Goal: Task Accomplishment & Management: Manage account settings

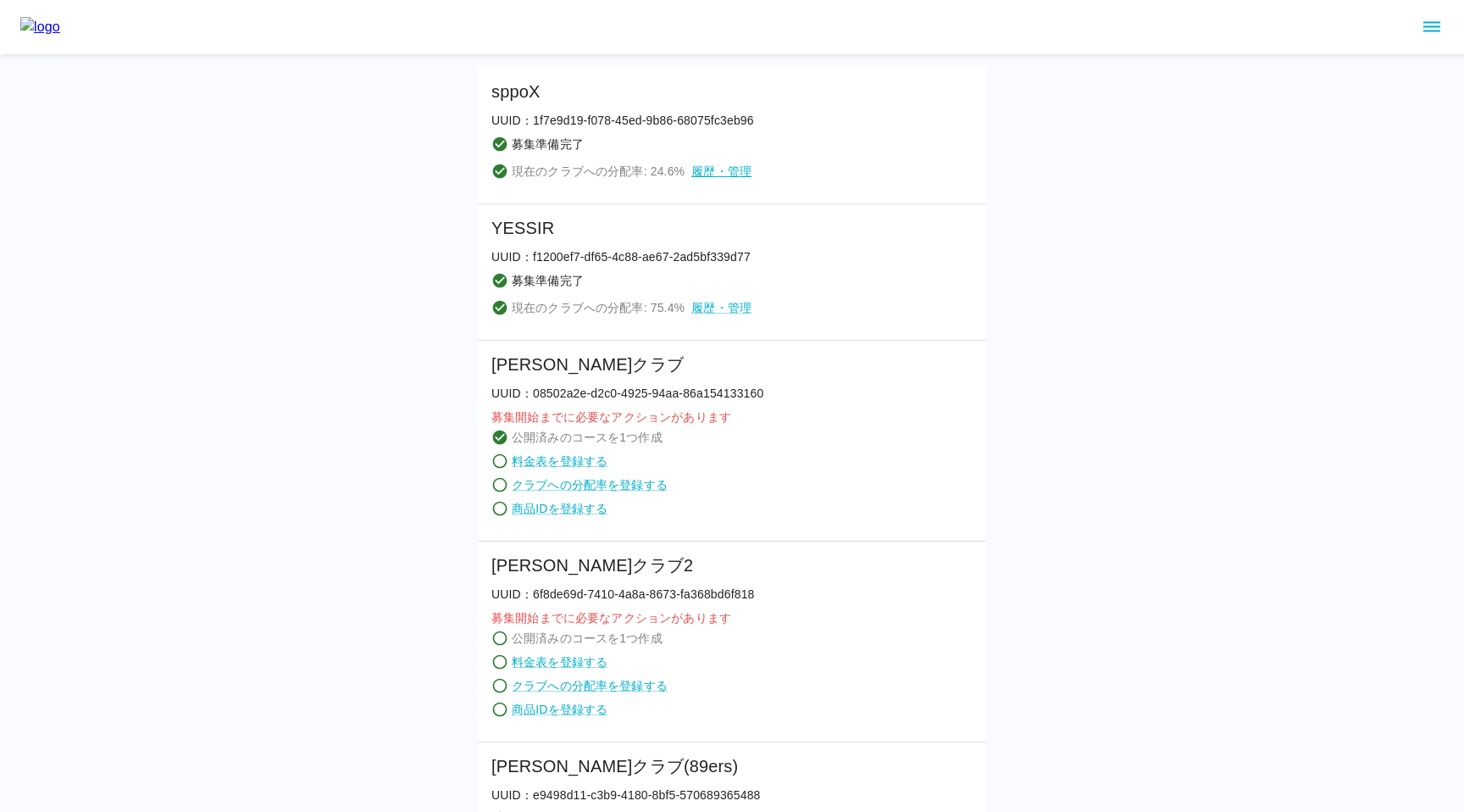
click at [711, 169] on link "履歴・管理" at bounding box center [721, 171] width 60 height 17
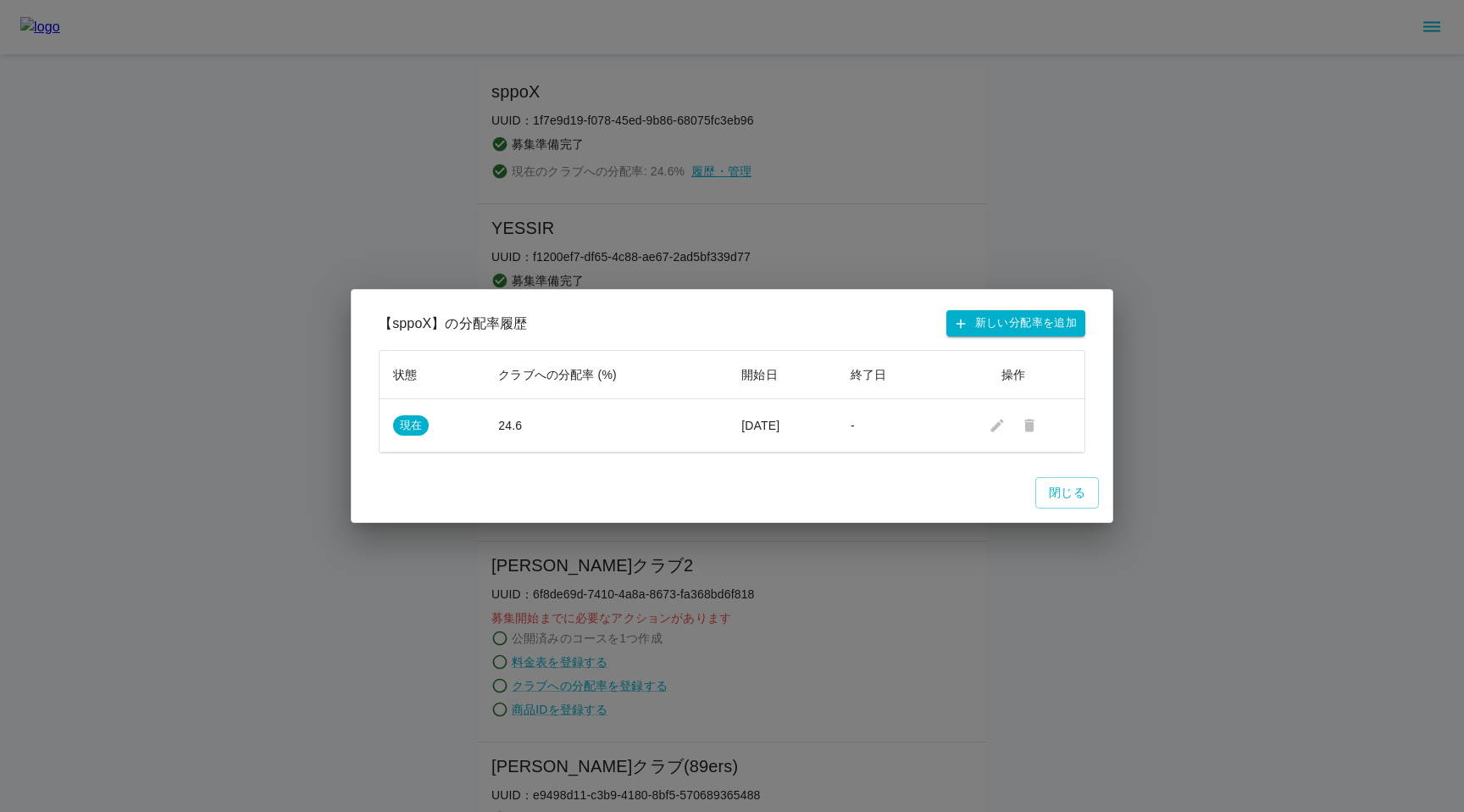
click at [711, 169] on div "【 sppoX 】の分配率履歴 新しい分配率を追加 状態 クラブへの分配率 (%) 開始日 終了日 操作 現在 24.6 [DATE] - 閉じる" at bounding box center [732, 406] width 1464 height 812
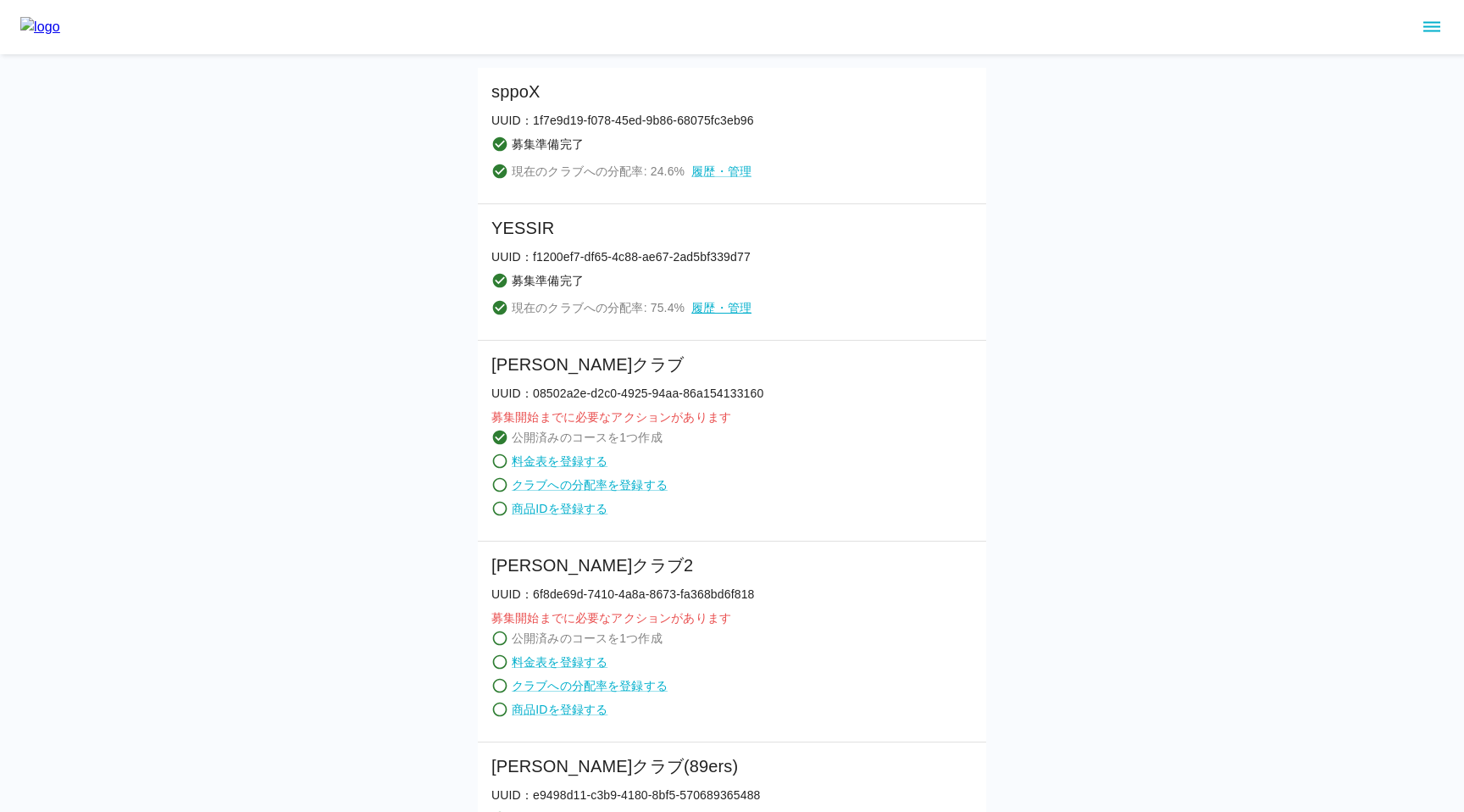
click at [724, 308] on link "履歴・管理" at bounding box center [721, 308] width 60 height 17
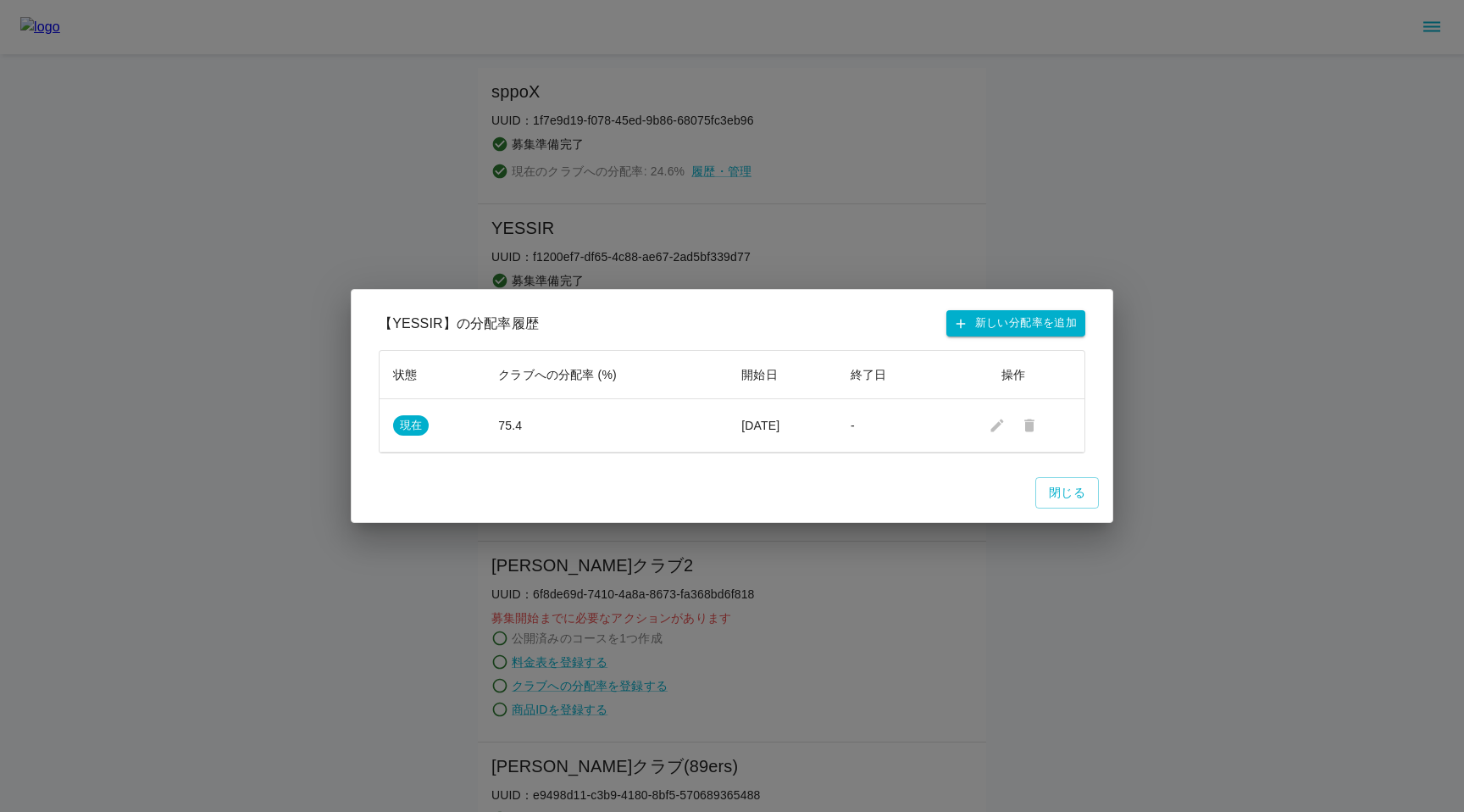
click at [796, 234] on div "【 YESSIR 】の分配率履歴 新しい分配率を追加 状態 クラブへの分配率 (%) 開始日 終了日 操作 現在 75.4 [DATE] - 閉じる" at bounding box center [732, 406] width 1464 height 812
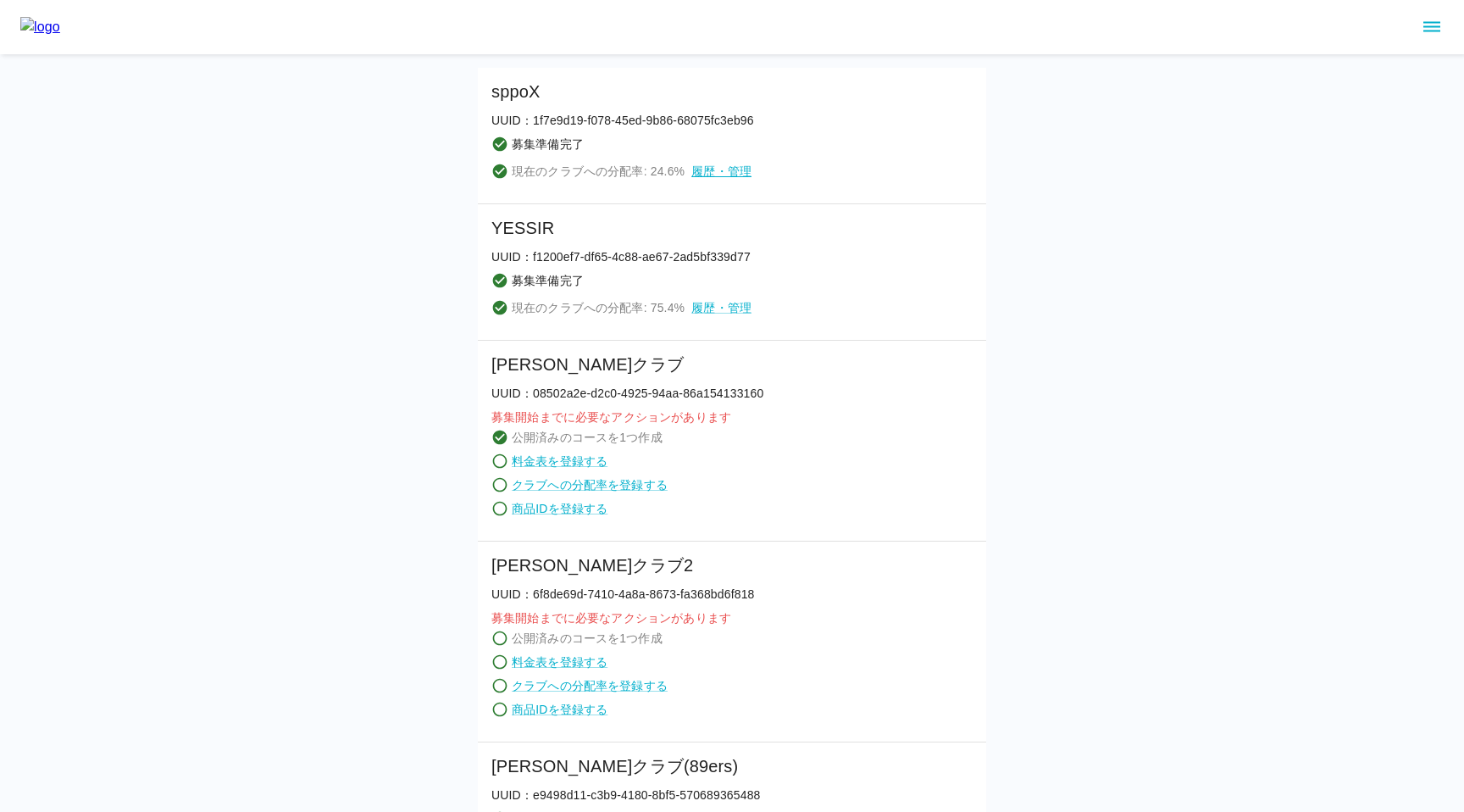
click at [736, 169] on link "履歴・管理" at bounding box center [721, 171] width 60 height 17
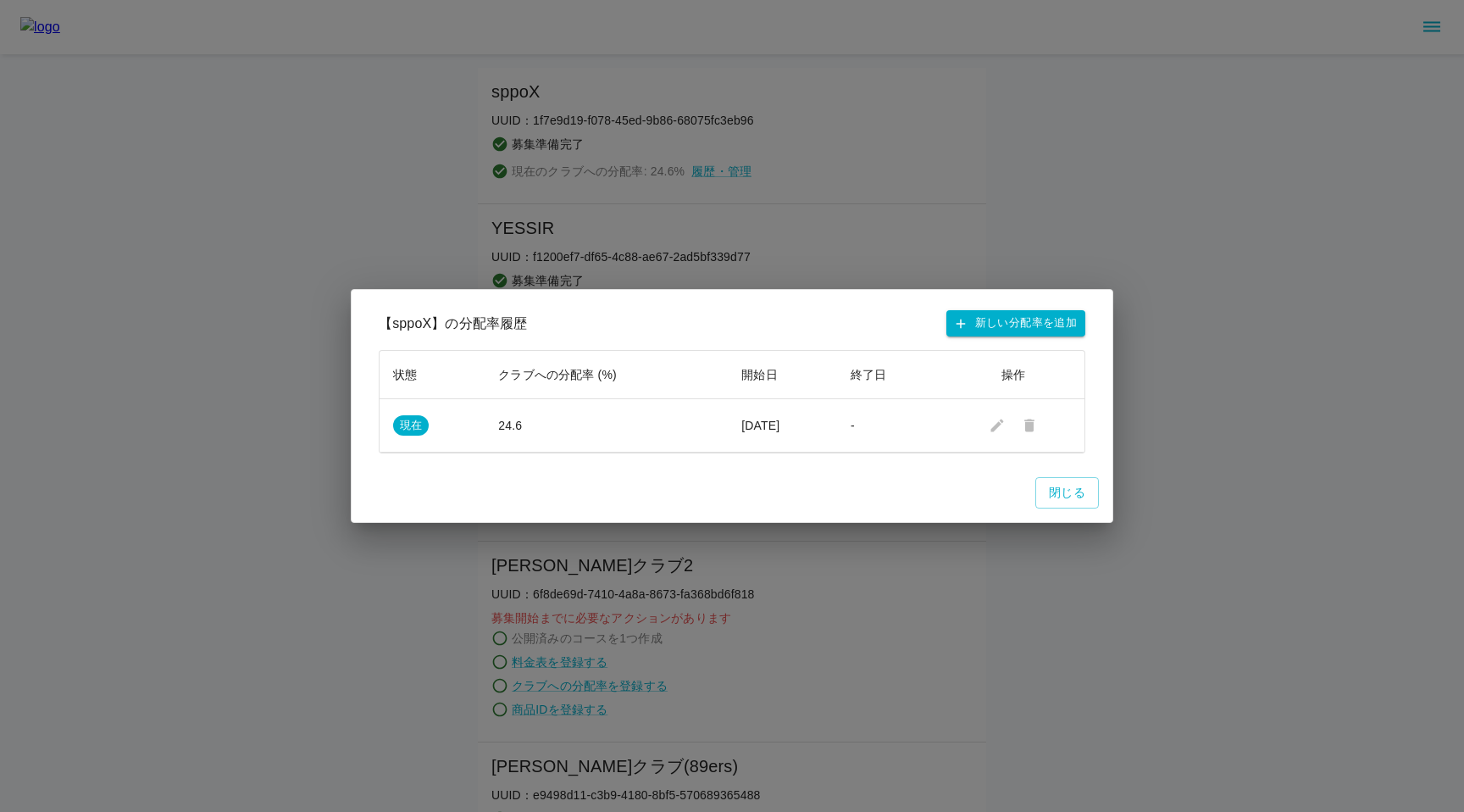
click at [742, 176] on div "【 sppoX 】の分配率履歴 新しい分配率を追加 状態 クラブへの分配率 (%) 開始日 終了日 操作 現在 24.6 [DATE] - 閉じる" at bounding box center [732, 406] width 1464 height 812
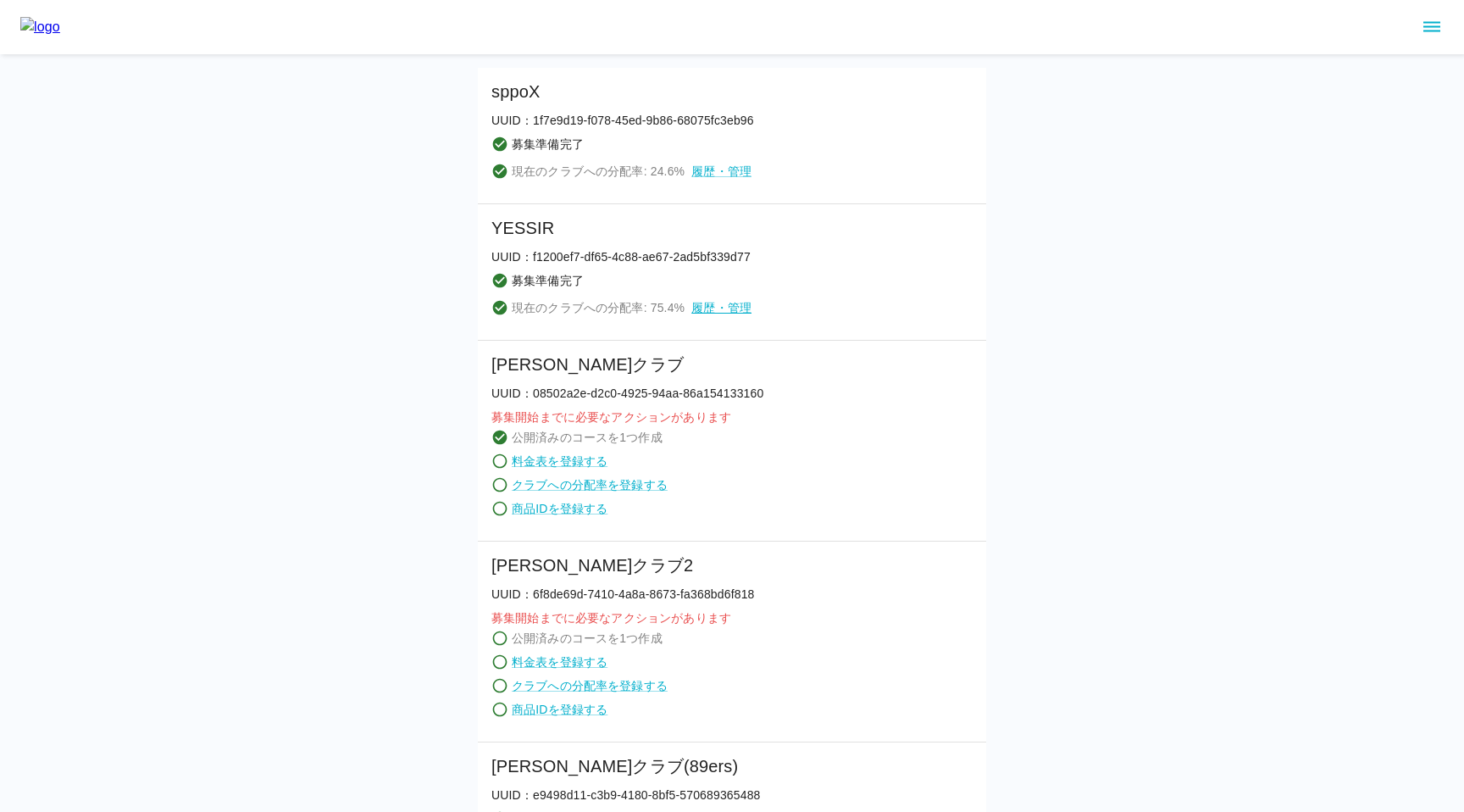
click at [719, 310] on link "履歴・管理" at bounding box center [721, 308] width 60 height 17
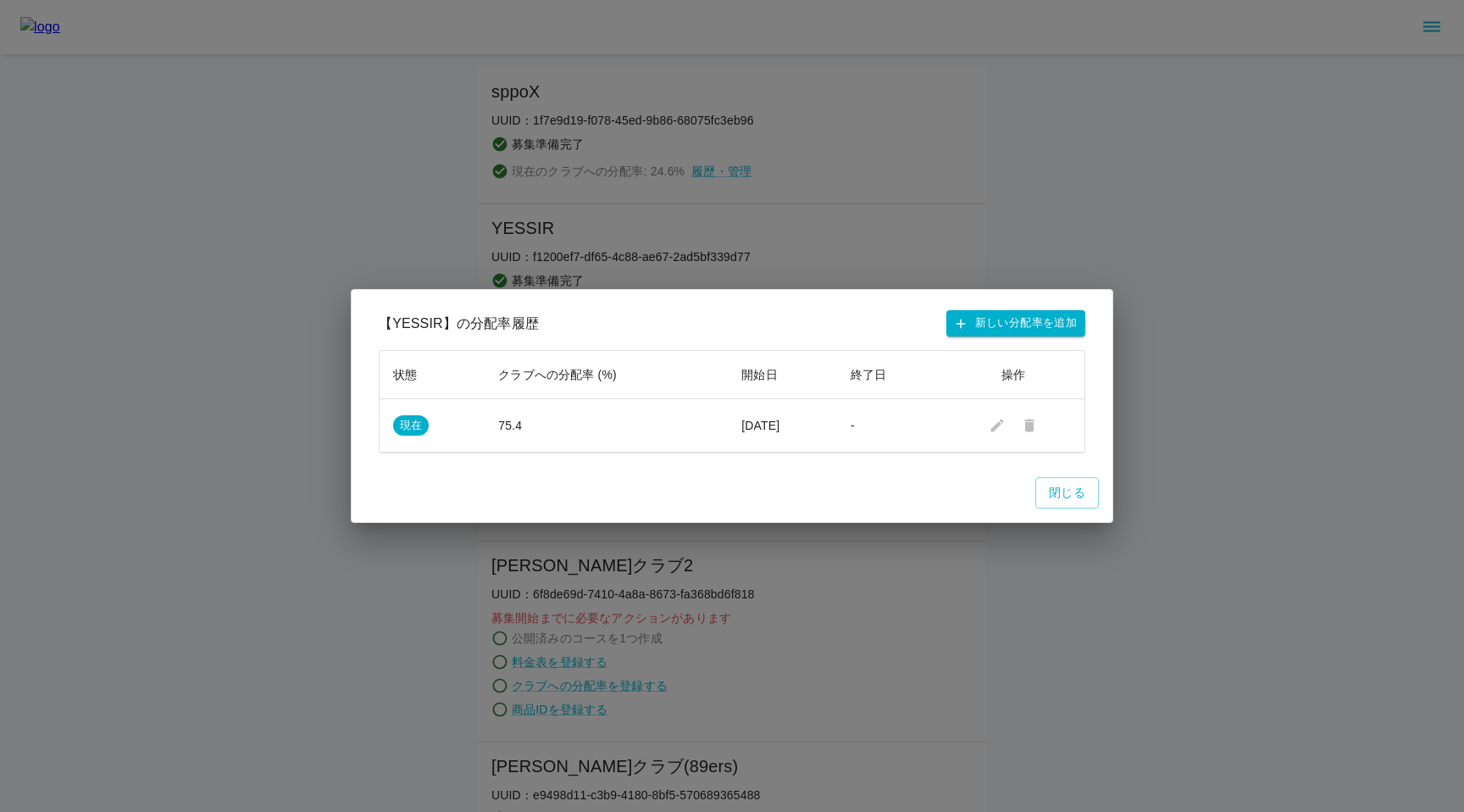
click at [758, 253] on div "【 YESSIR 】の分配率履歴 新しい分配率を追加 状態 クラブへの分配率 (%) 開始日 終了日 操作 現在 75.4 [DATE] - 閉じる" at bounding box center [732, 406] width 1464 height 812
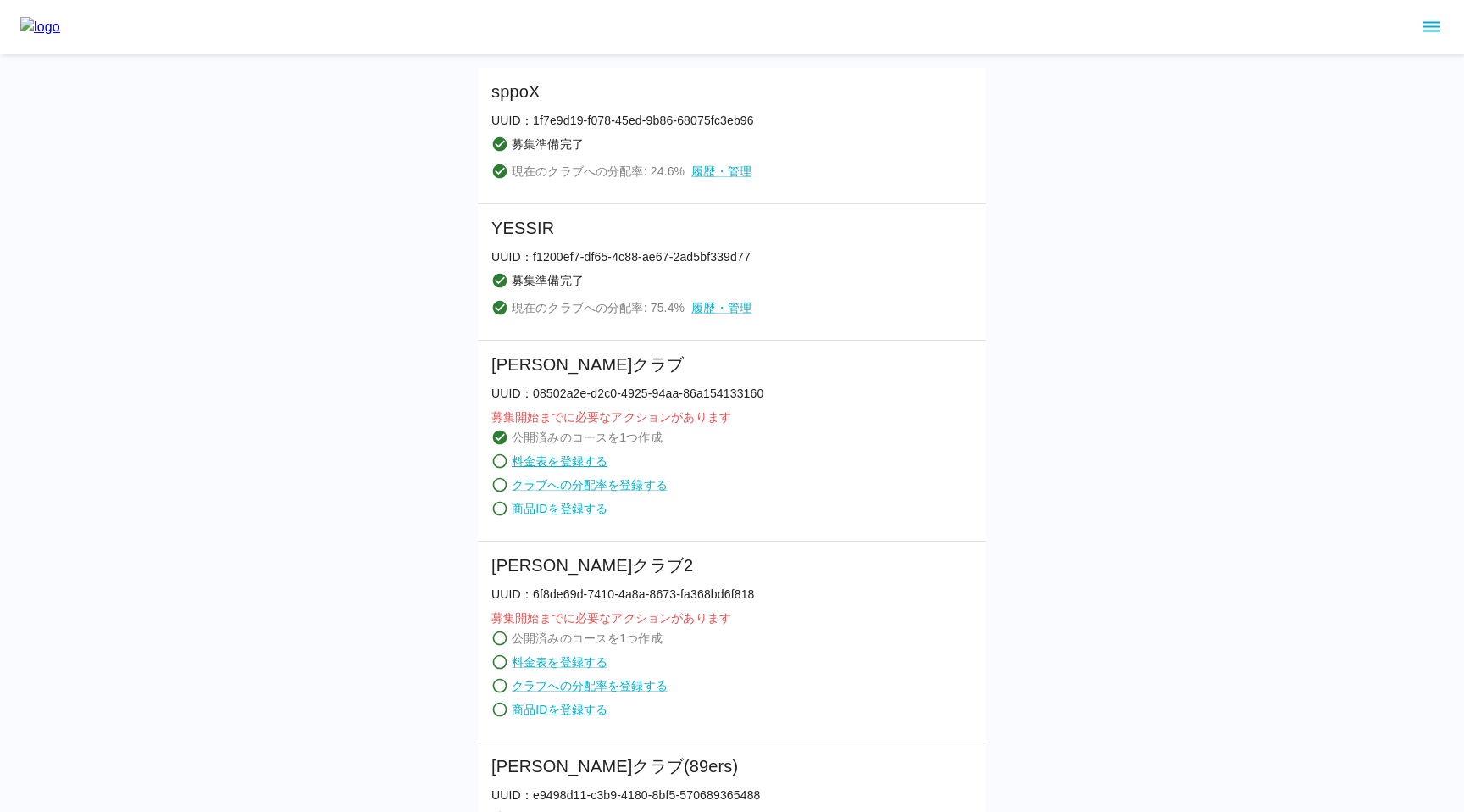
click at [575, 461] on link "料金表を登録する" at bounding box center [559, 460] width 95 height 17
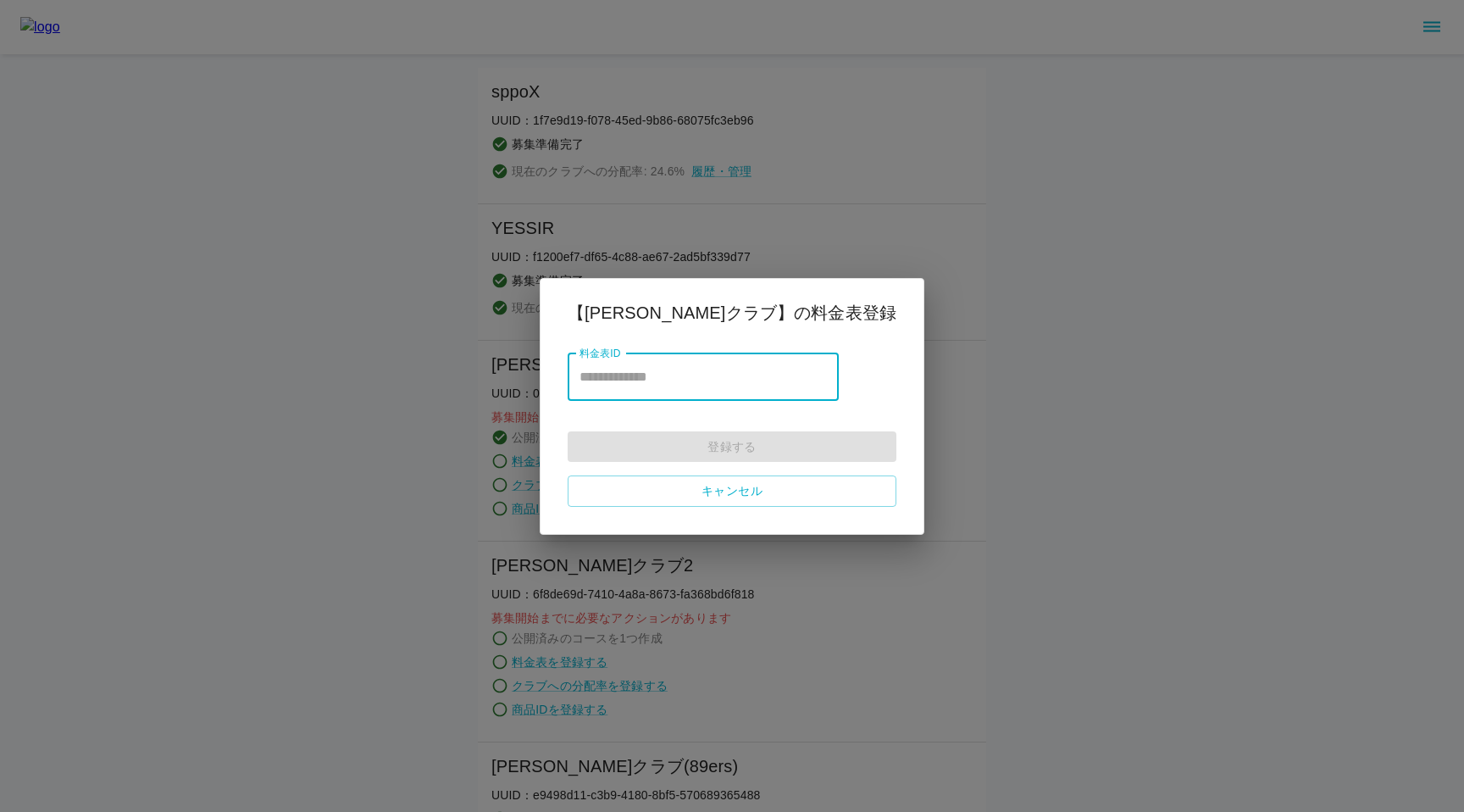
click at [507, 490] on div "【 [PERSON_NAME]クラブ 】の料金表登録 料金表ID 料金表ID 登録する キャンセル" at bounding box center [732, 406] width 1464 height 812
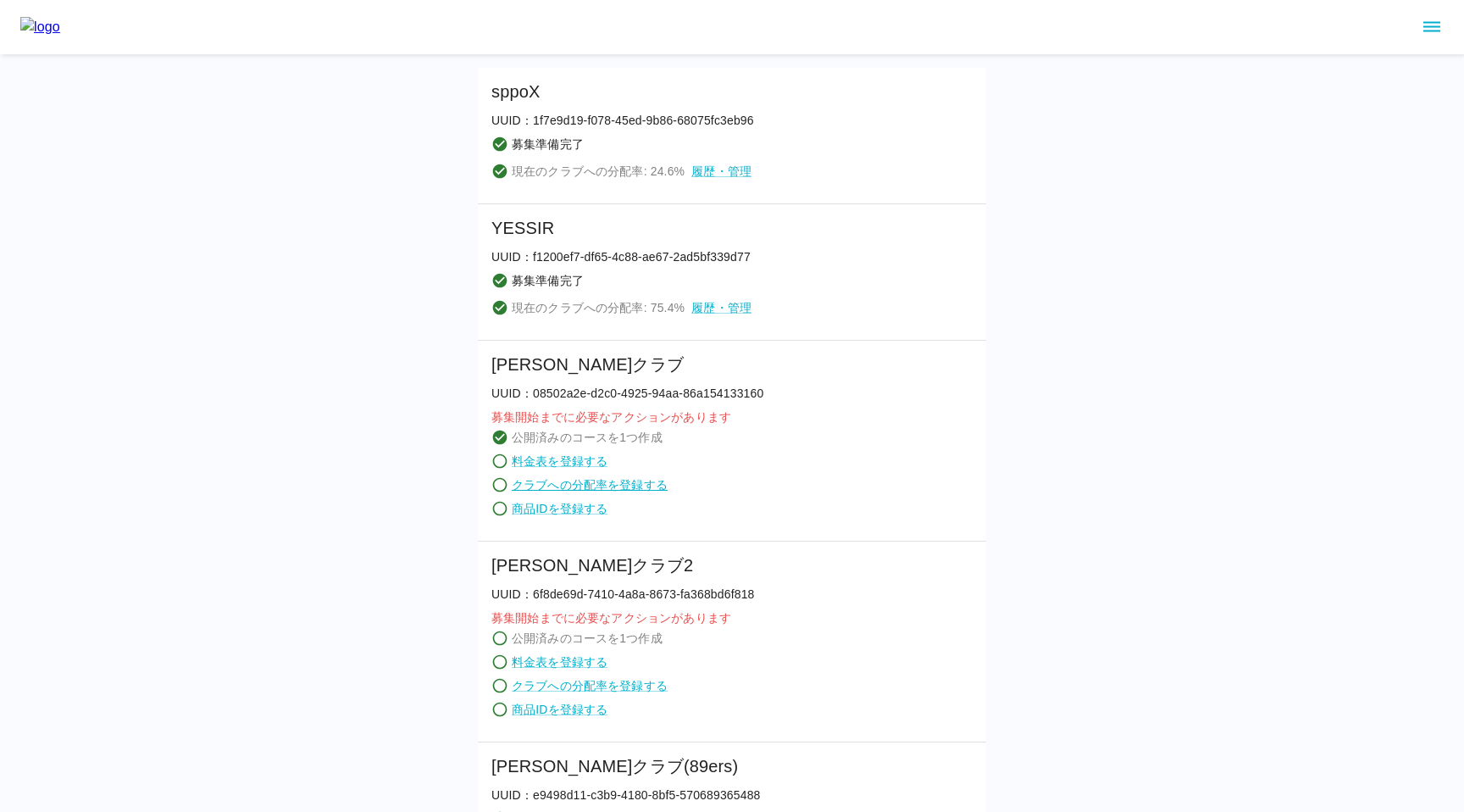
click at [556, 486] on link "クラブへの分配率を登録する" at bounding box center [589, 485] width 156 height 17
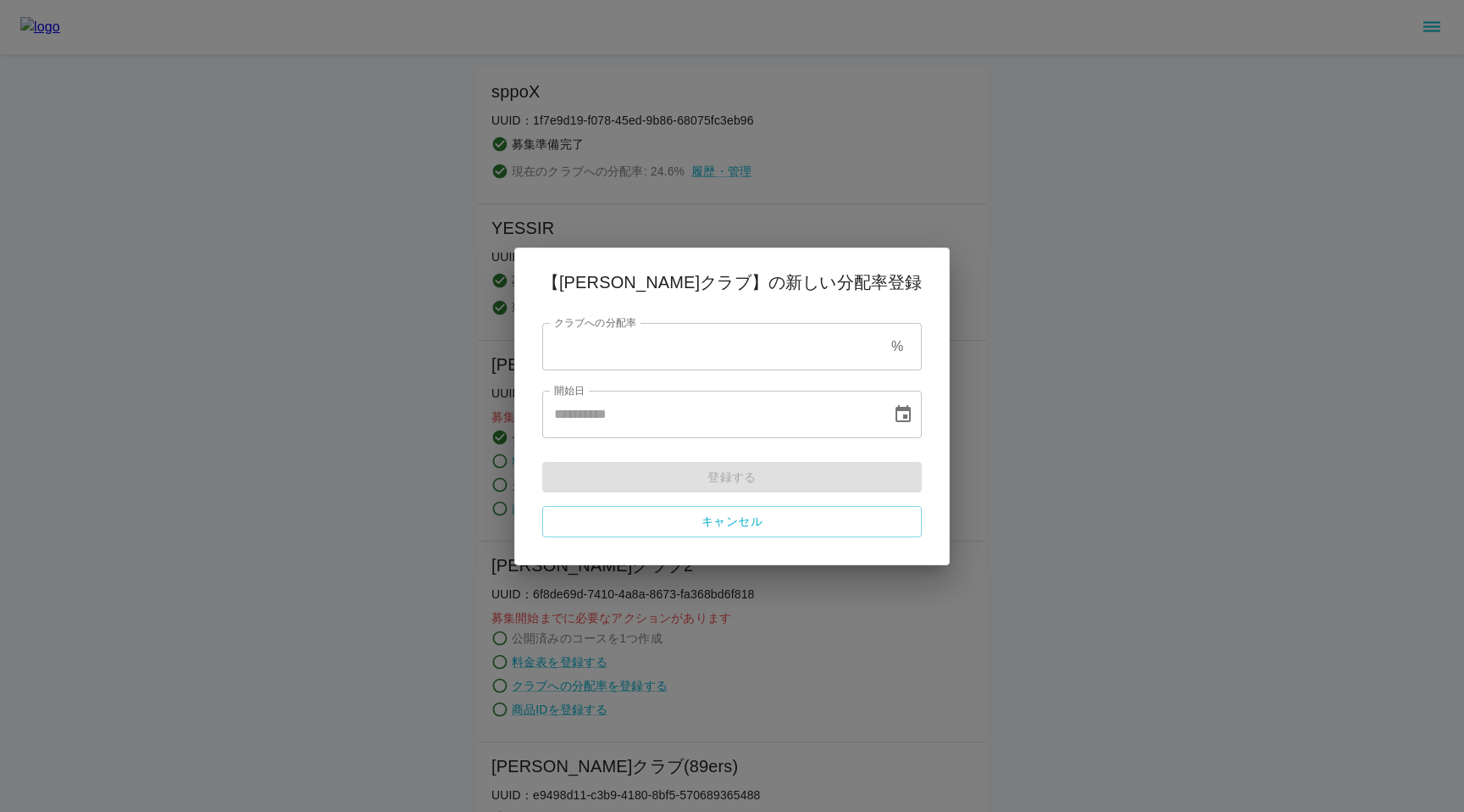
click at [529, 492] on div "【 [PERSON_NAME]クラブ 】の新しい分配率登録 クラブへの分配率 % クラブへの分配率 開始日 開始日 登録する キャンセル" at bounding box center [732, 406] width 1464 height 812
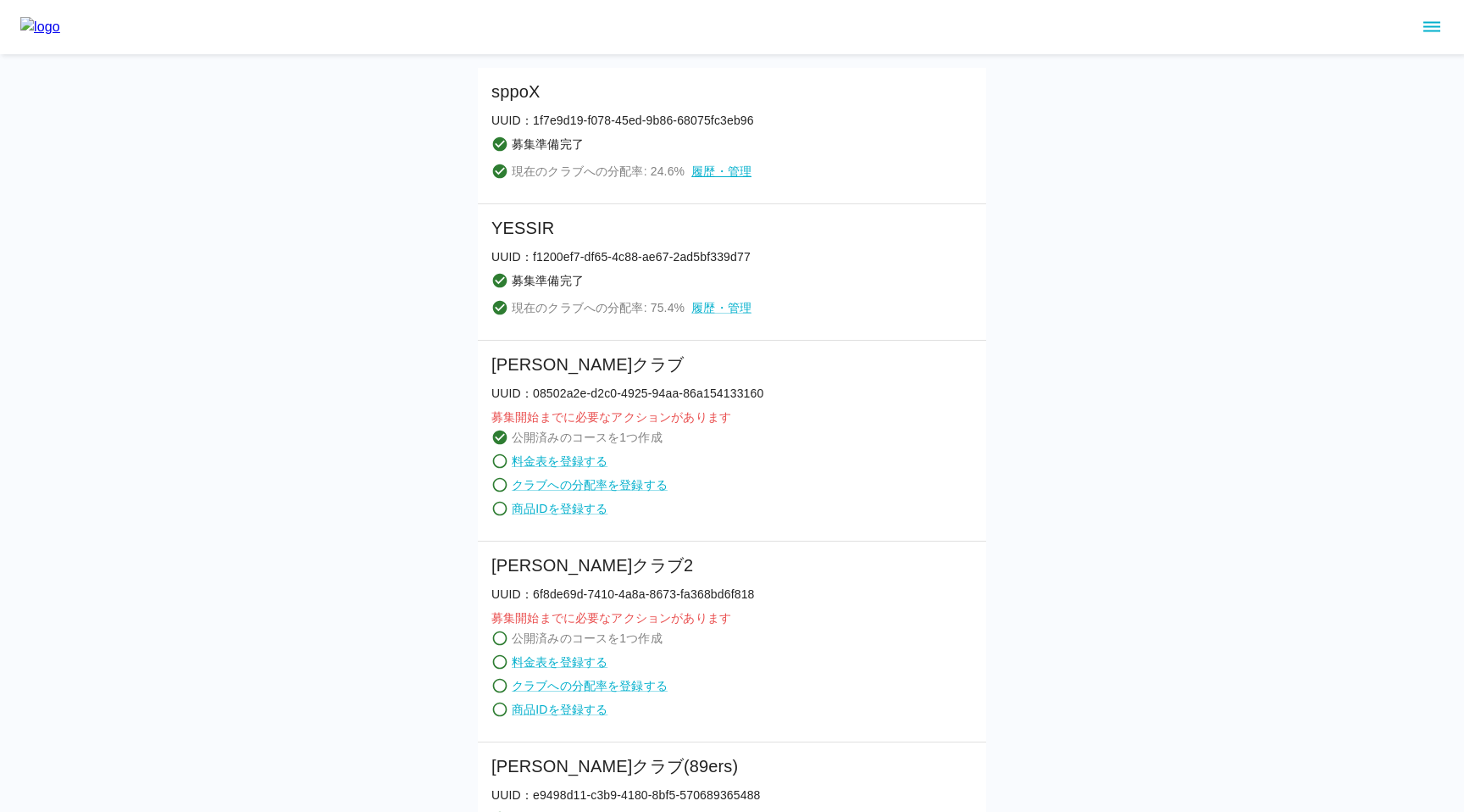
click at [711, 169] on link "履歴・管理" at bounding box center [721, 171] width 60 height 17
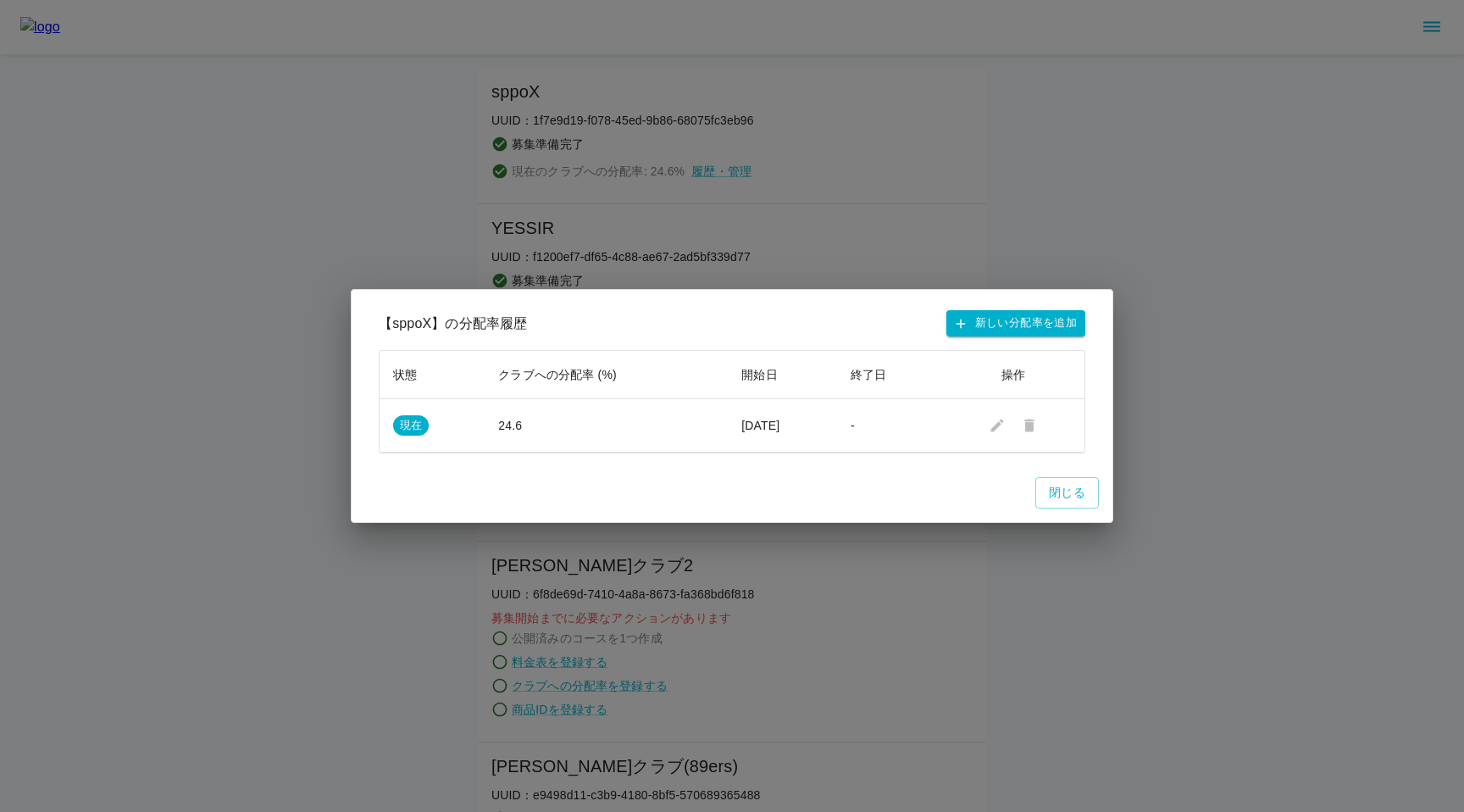
click at [203, 665] on div "【 sppoX 】の分配率履歴 新しい分配率を追加 状態 クラブへの分配率 (%) 開始日 終了日 操作 現在 24.6 [DATE] - 閉じる" at bounding box center [732, 406] width 1464 height 812
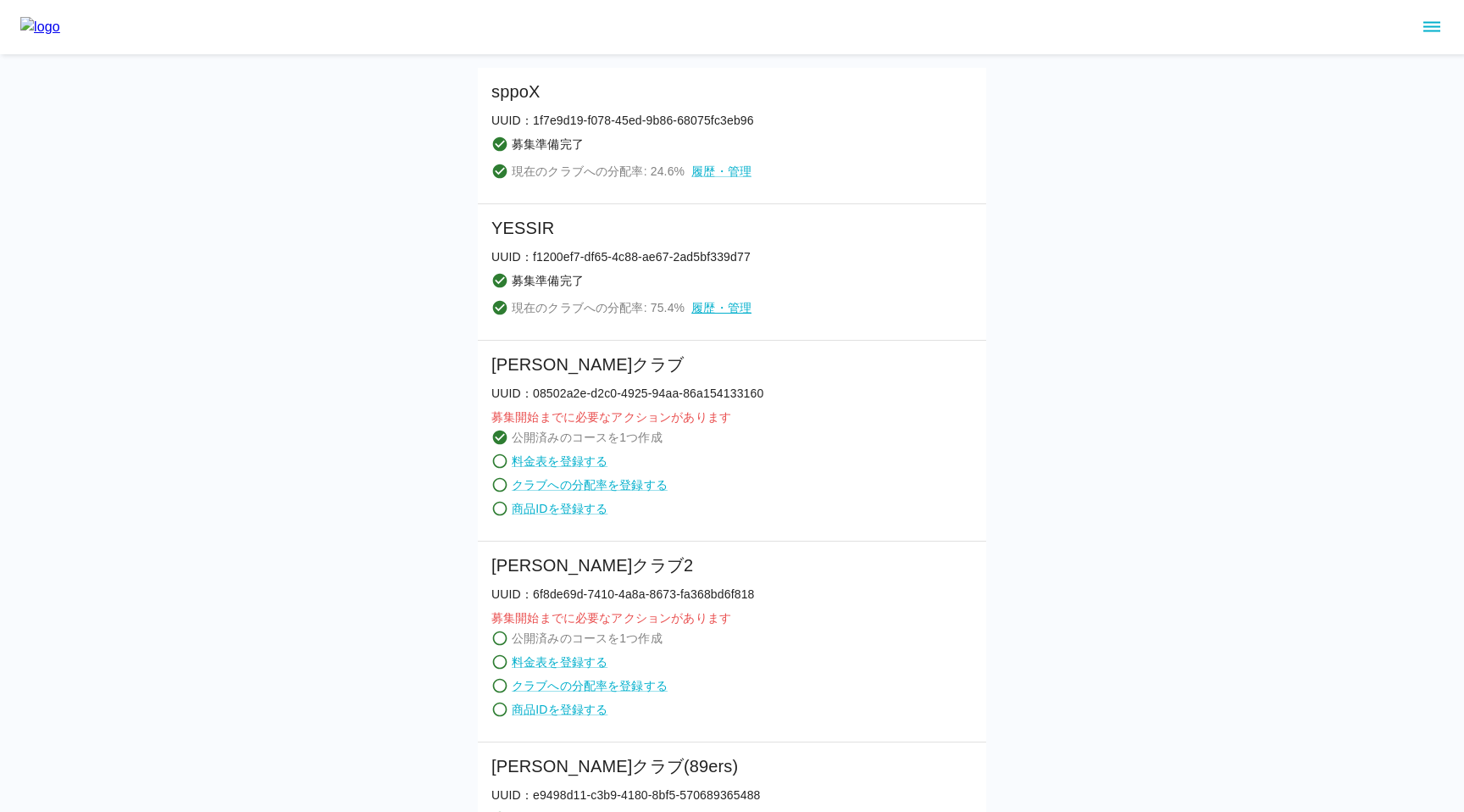
click at [721, 305] on link "履歴・管理" at bounding box center [721, 308] width 60 height 17
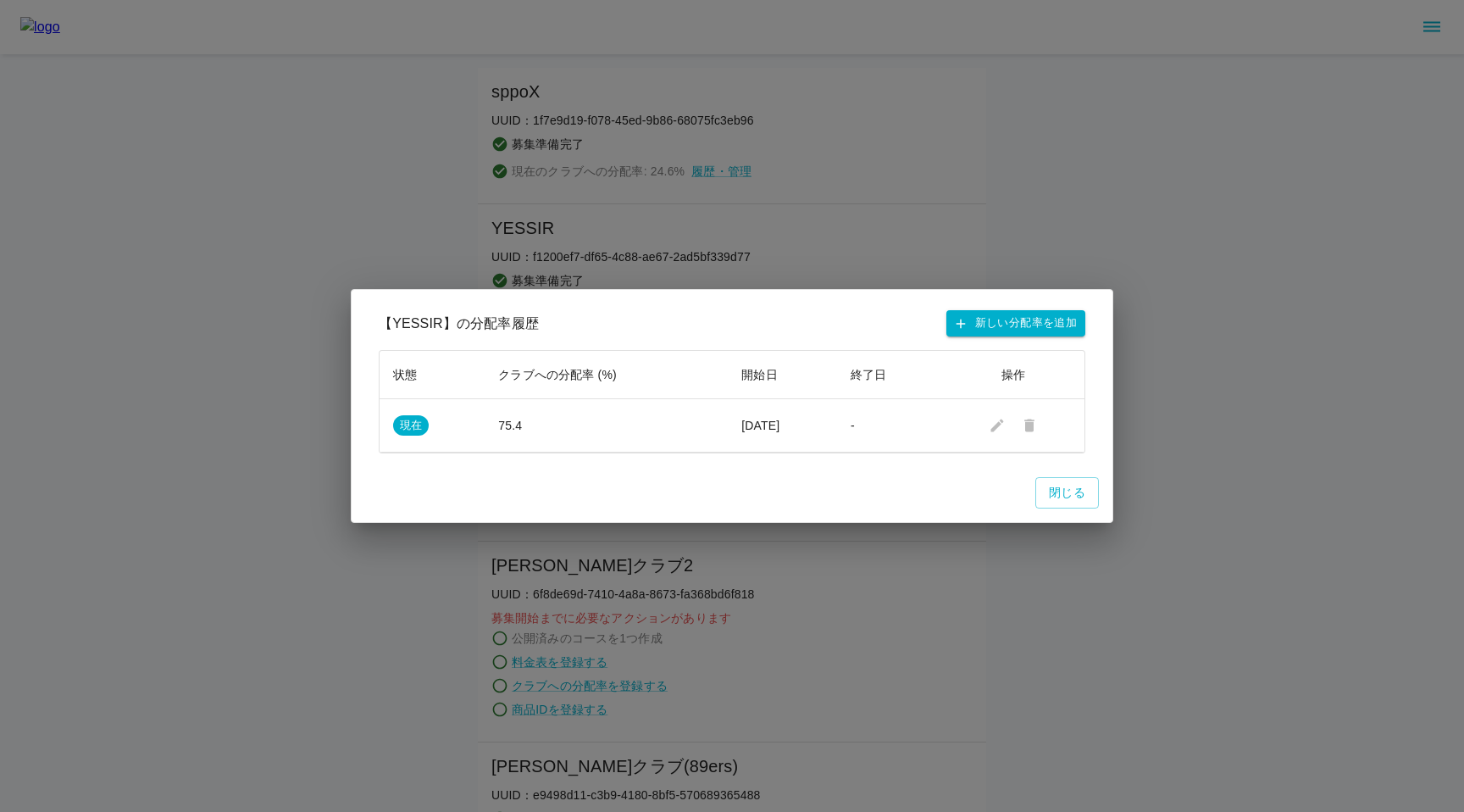
click at [1029, 183] on div "【 YESSIR 】の分配率履歴 新しい分配率を追加 状態 クラブへの分配率 (%) 開始日 終了日 操作 現在 75.4 [DATE] - 閉じる" at bounding box center [732, 406] width 1464 height 812
